Goal: Find specific page/section: Find specific page/section

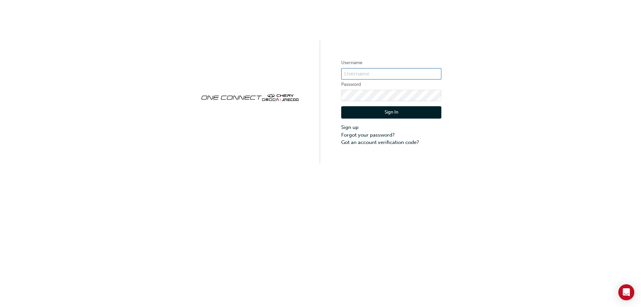
type input "CHAU1748"
click at [397, 112] on button "Sign In" at bounding box center [391, 112] width 100 height 13
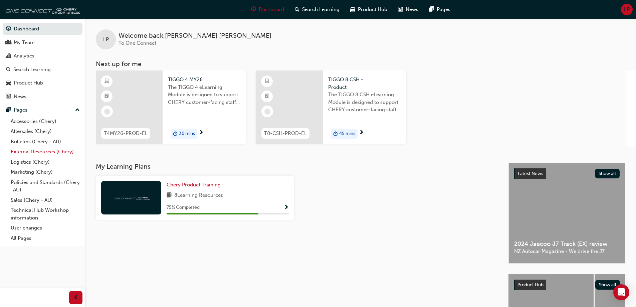
click at [50, 150] on link "External Resources (Chery)" at bounding box center [45, 151] width 74 height 10
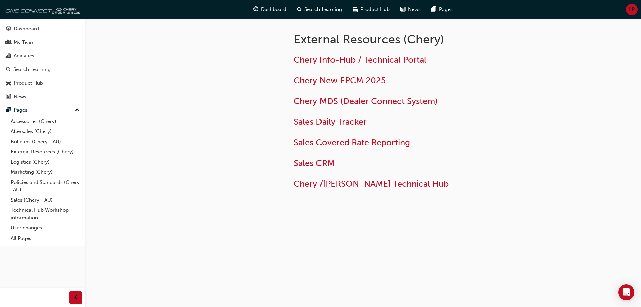
click at [403, 103] on span "Chery MDS (Dealer Connect System)" at bounding box center [366, 101] width 144 height 10
